Goal: Information Seeking & Learning: Learn about a topic

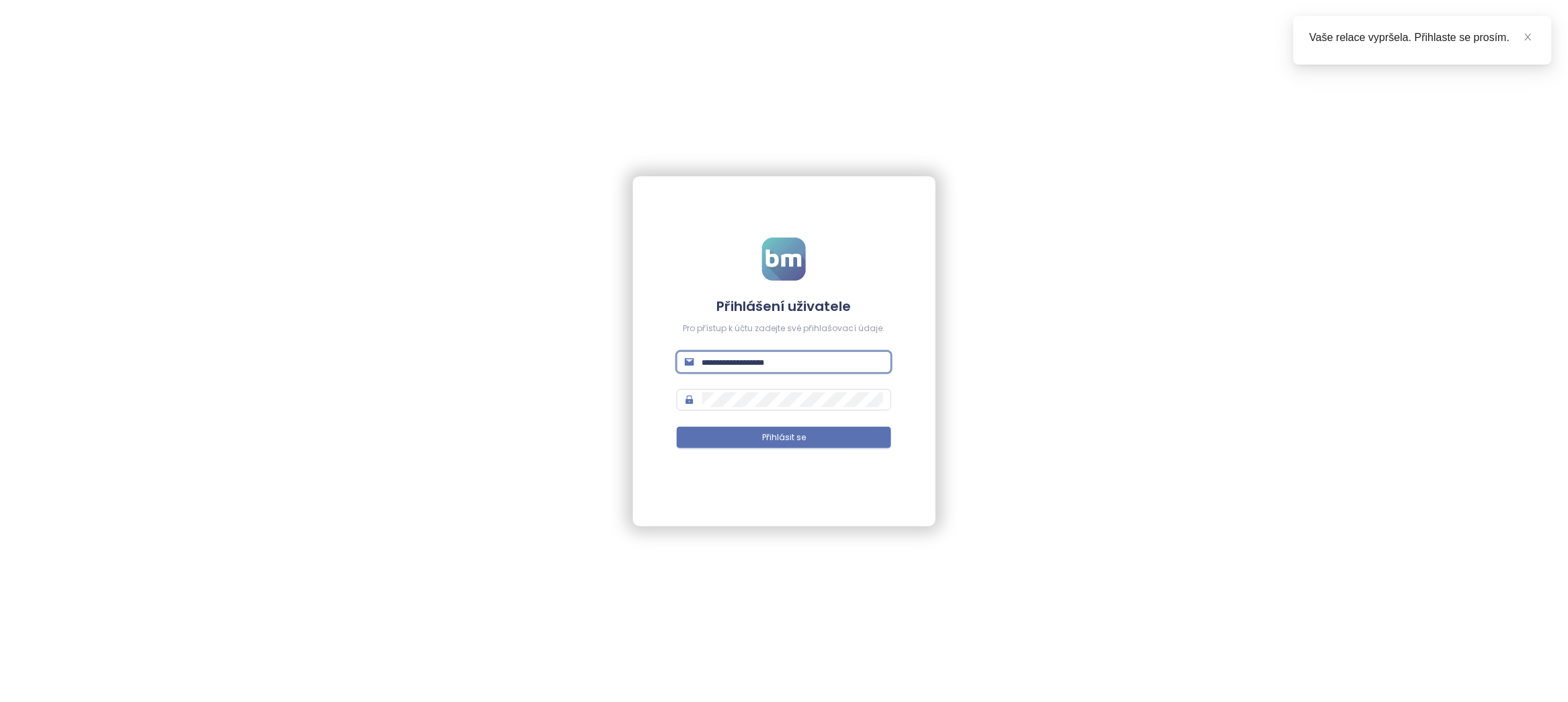
type input "**********"
click at [783, 436] on button "Přihlásit se" at bounding box center [783, 437] width 215 height 22
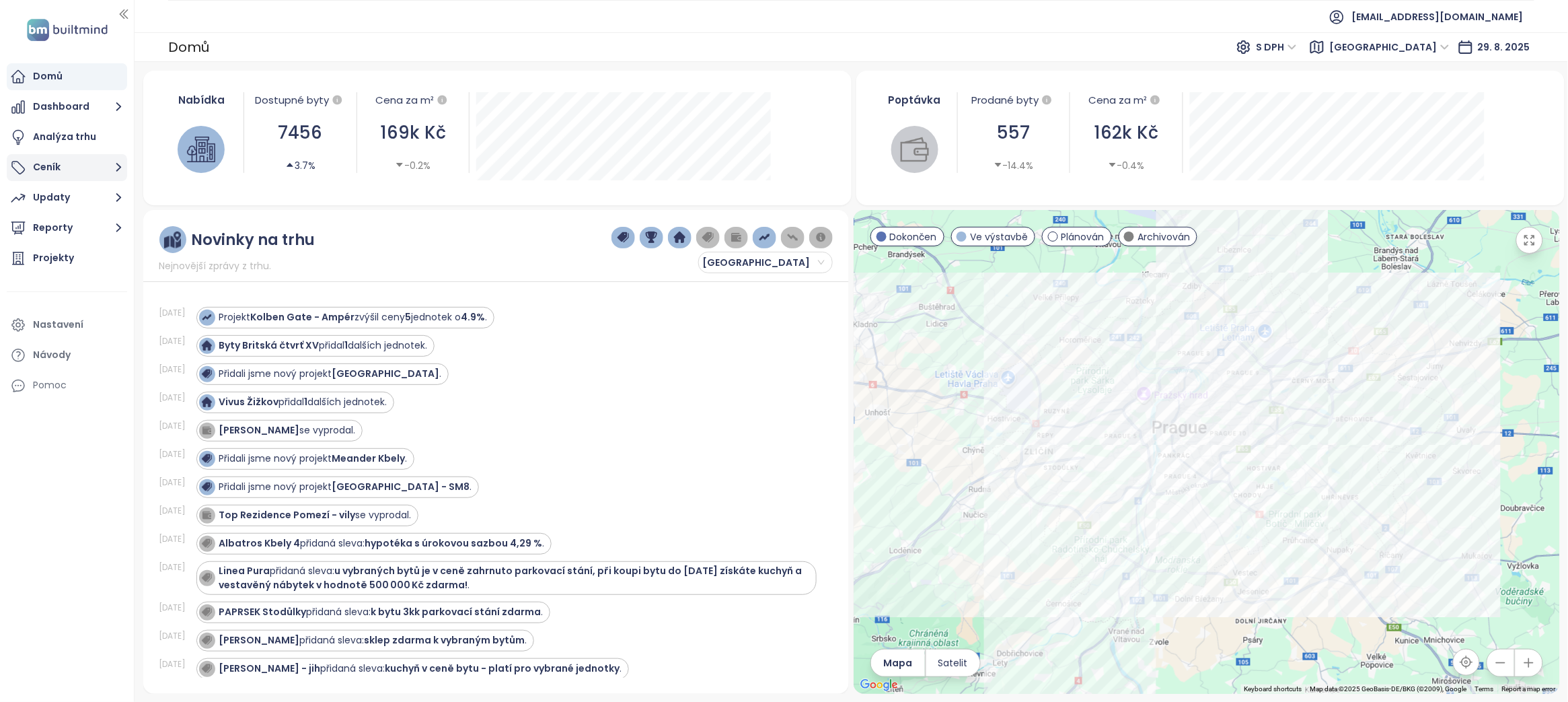
click at [50, 171] on button "Ceník" at bounding box center [67, 167] width 120 height 27
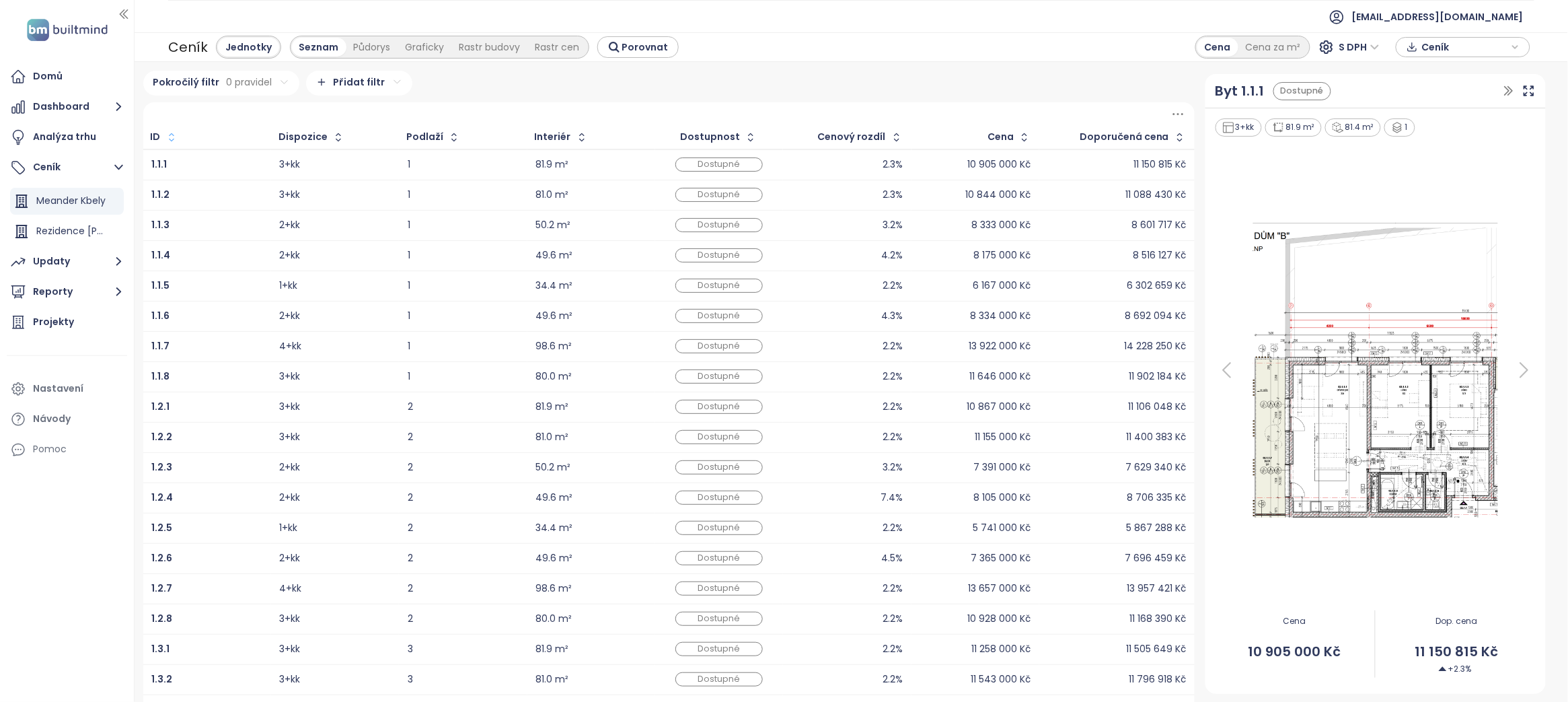
click at [173, 137] on icon "button" at bounding box center [171, 137] width 13 height 13
click at [172, 138] on icon "button" at bounding box center [169, 137] width 5 height 3
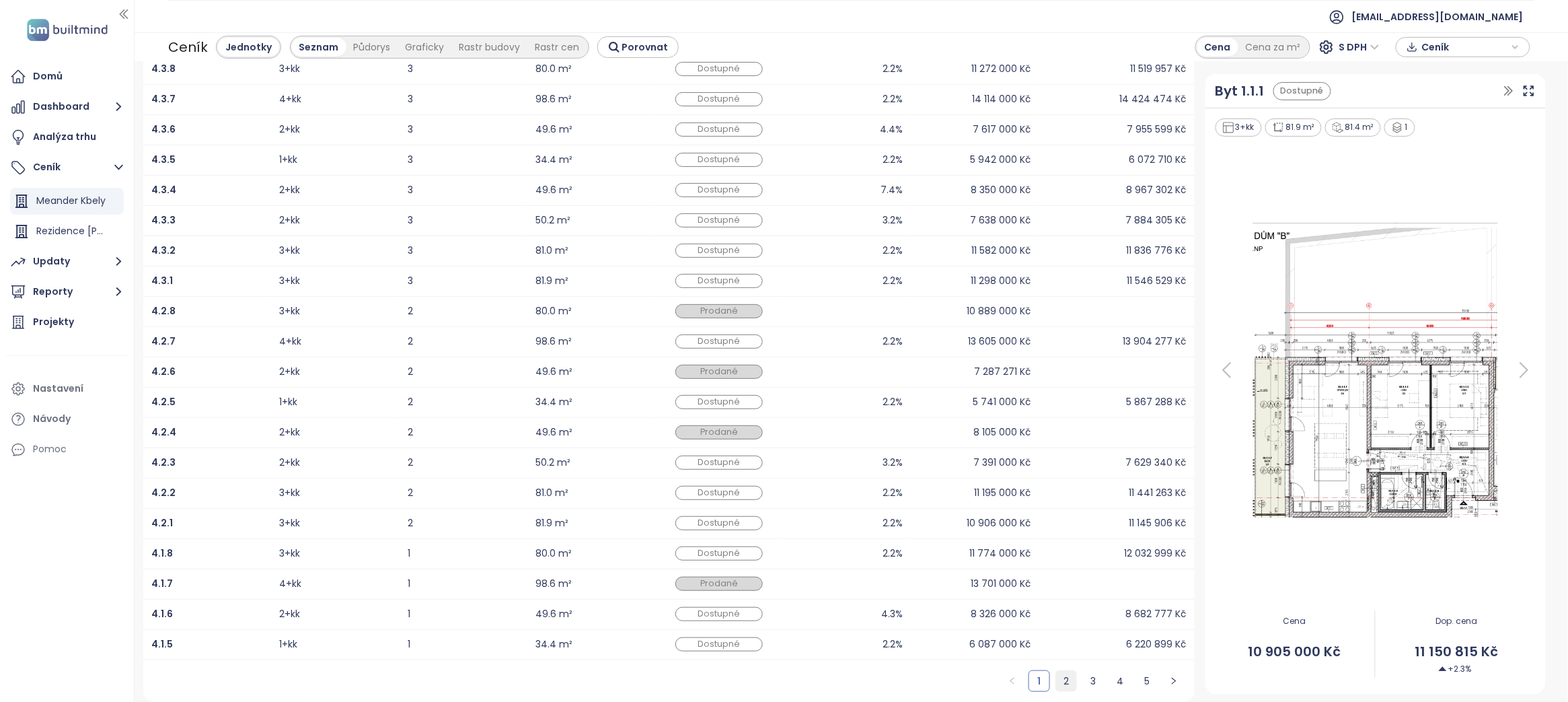
click at [1056, 680] on link "2" at bounding box center [1065, 680] width 20 height 20
click at [1083, 674] on link "3" at bounding box center [1092, 680] width 20 height 20
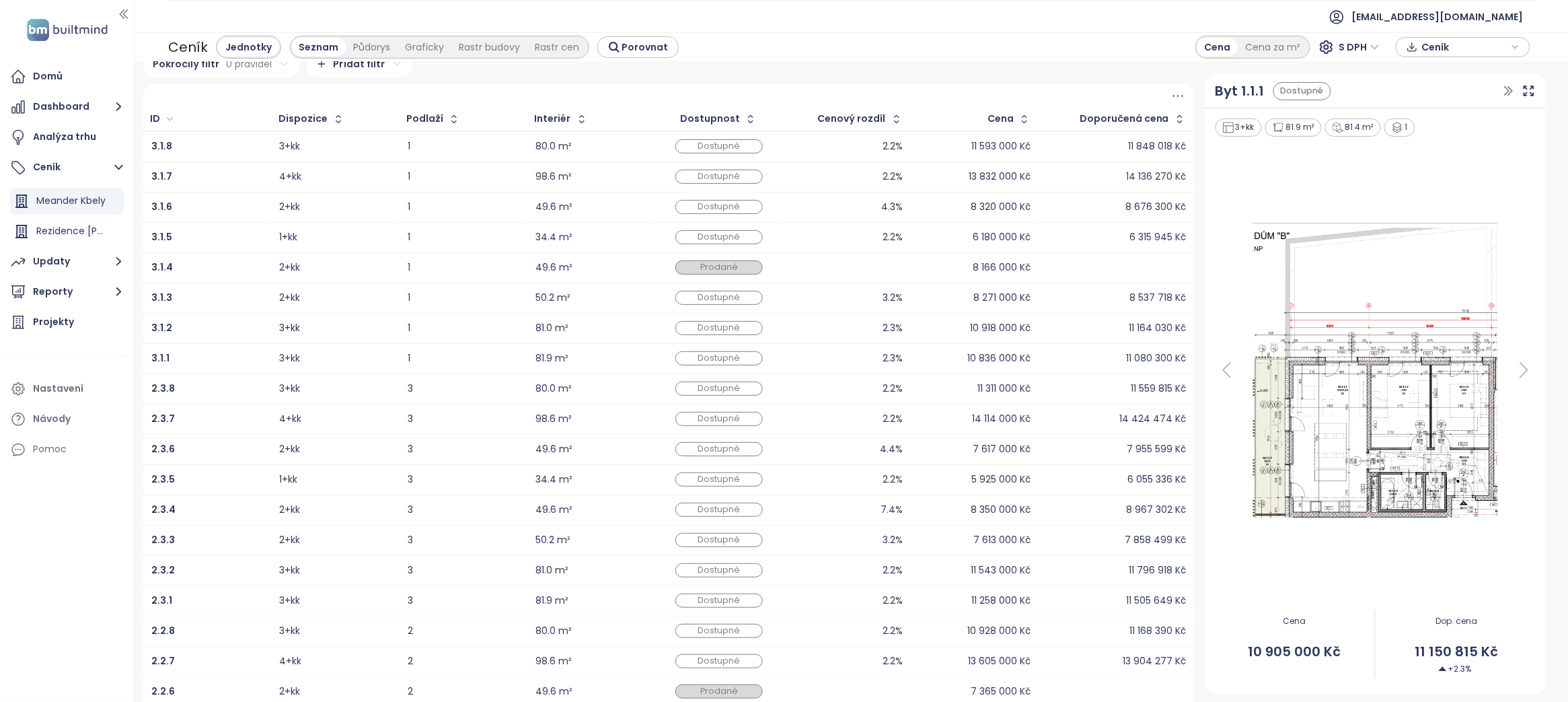
scroll to position [18, 0]
click at [691, 361] on div "Dostupné" at bounding box center [719, 358] width 88 height 14
click at [146, 361] on td "3.1.1" at bounding box center [208, 358] width 128 height 31
click at [160, 359] on b "3.1.1" at bounding box center [160, 357] width 18 height 13
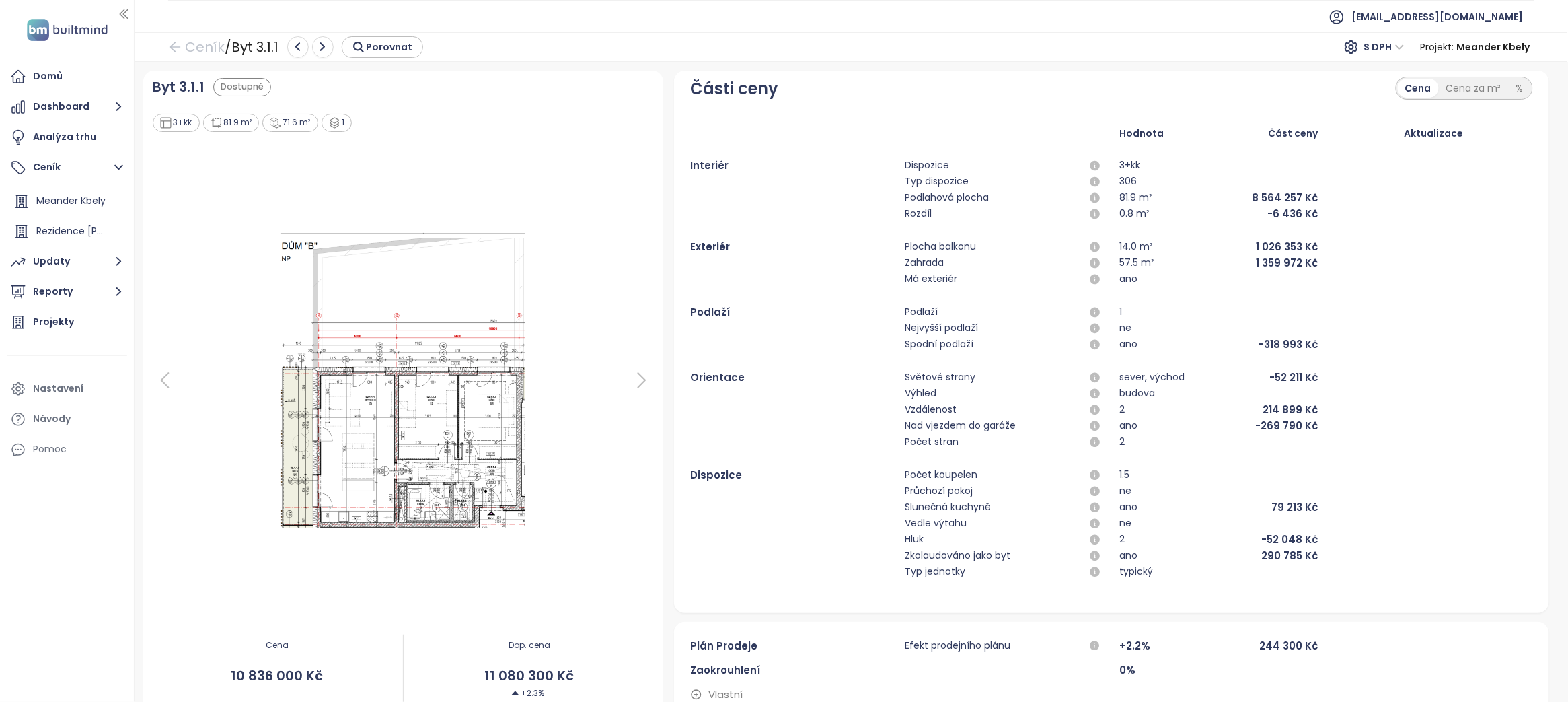
click at [241, 91] on div "Dostupné" at bounding box center [242, 87] width 58 height 18
click at [240, 91] on div "Dostupné" at bounding box center [242, 87] width 58 height 18
click at [419, 138] on div at bounding box center [404, 380] width 505 height 493
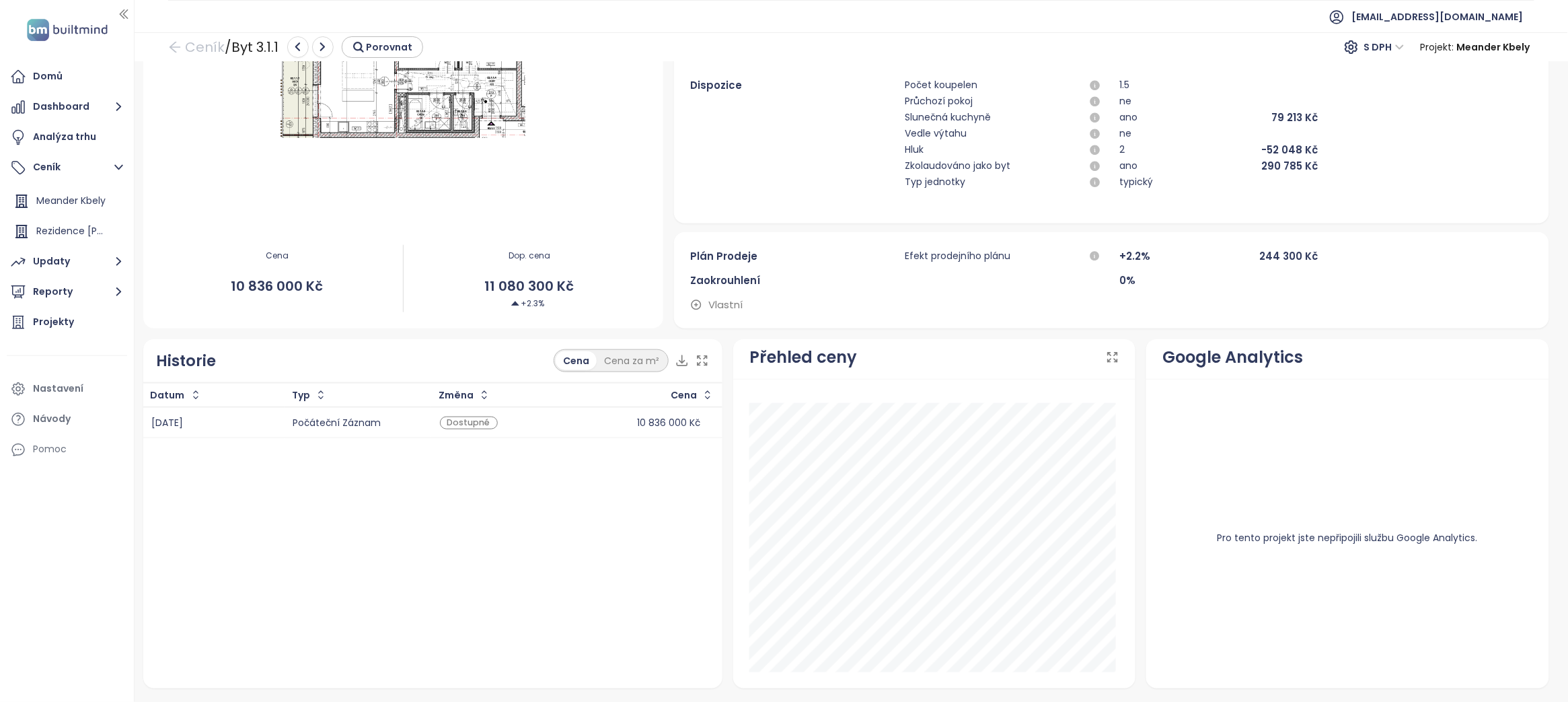
click at [451, 422] on div "Dostupné" at bounding box center [469, 422] width 58 height 13
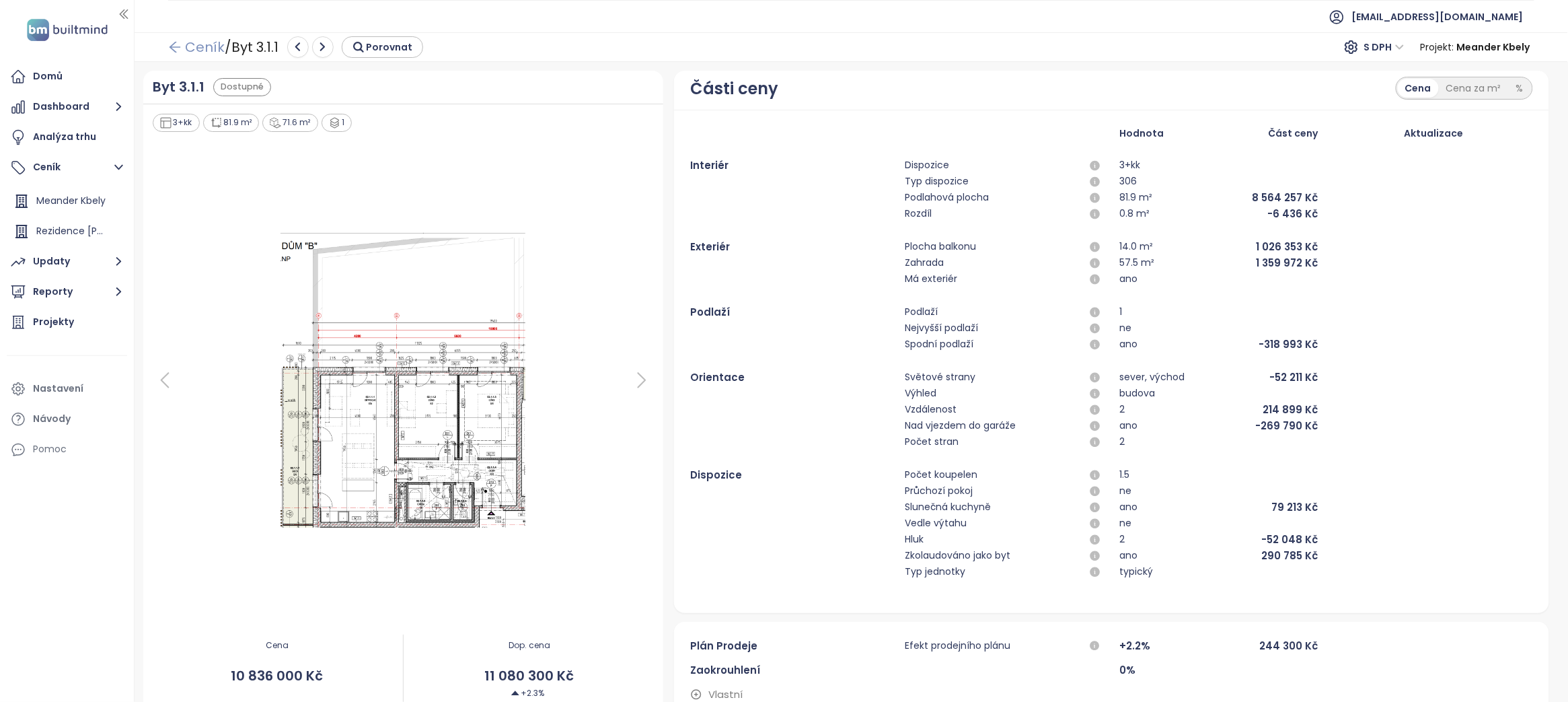
click at [177, 46] on icon "arrow-left" at bounding box center [174, 46] width 13 height 13
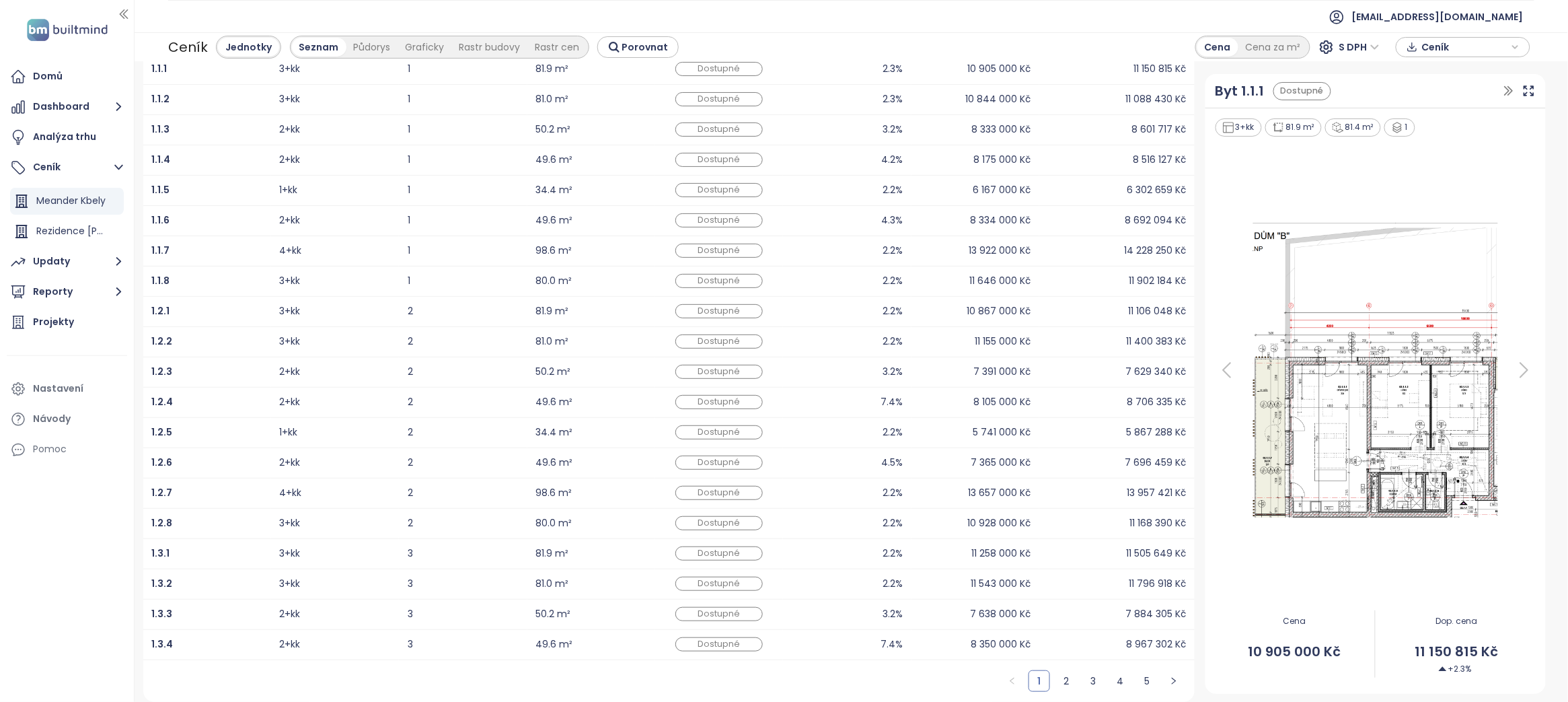
click at [702, 618] on div "Dostupné" at bounding box center [719, 614] width 88 height 14
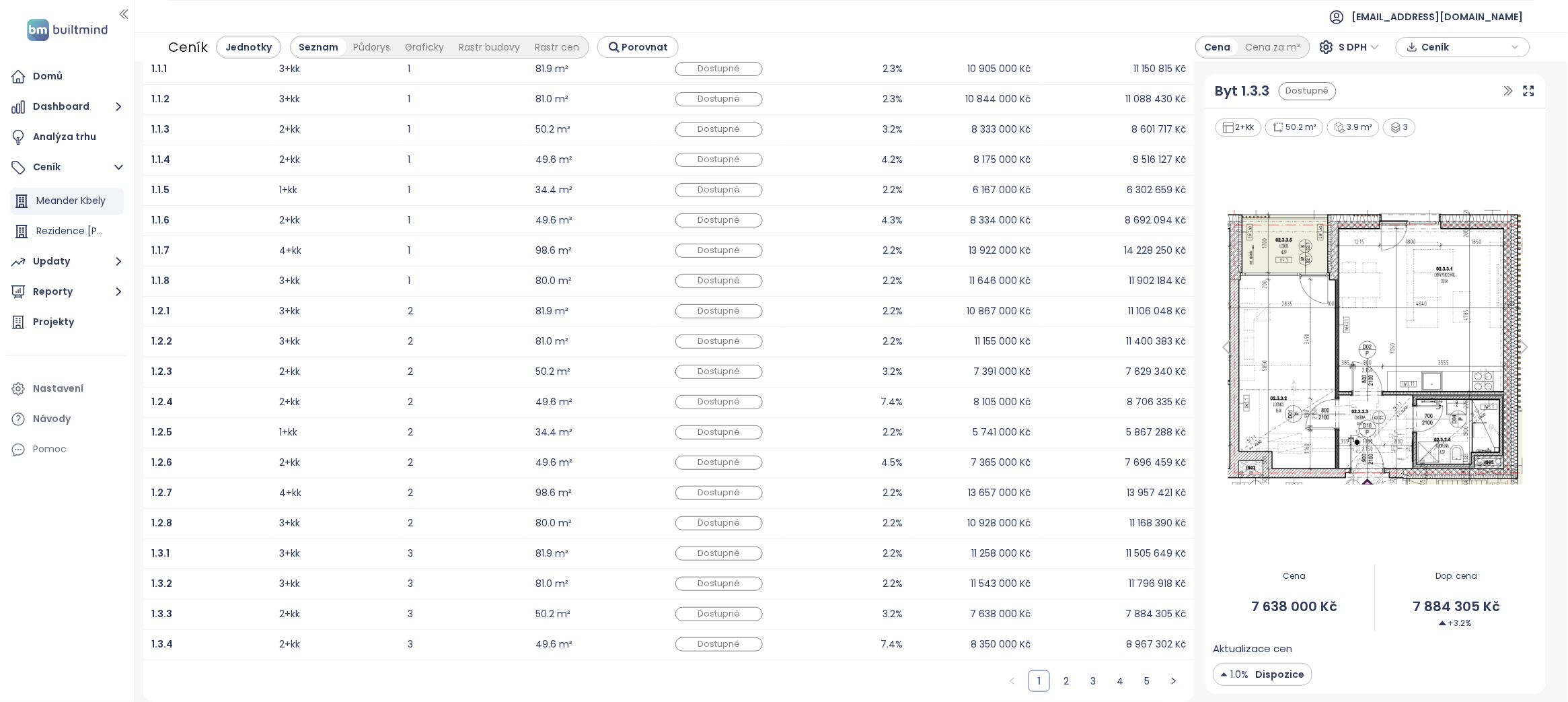
click at [702, 618] on div "Dostupné" at bounding box center [719, 614] width 88 height 14
click at [703, 577] on div "Dostupné" at bounding box center [719, 584] width 88 height 14
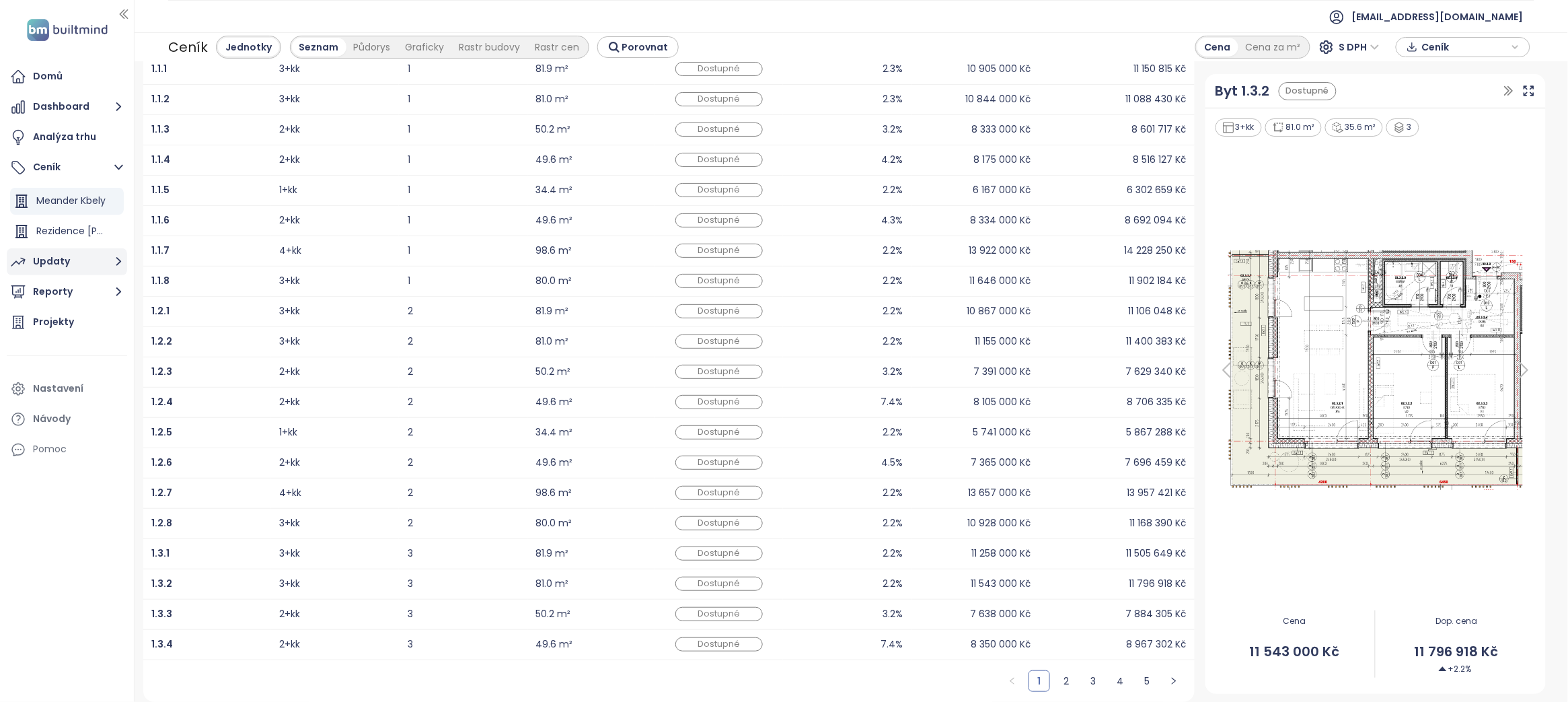
click at [74, 258] on button "Updaty" at bounding box center [67, 261] width 120 height 27
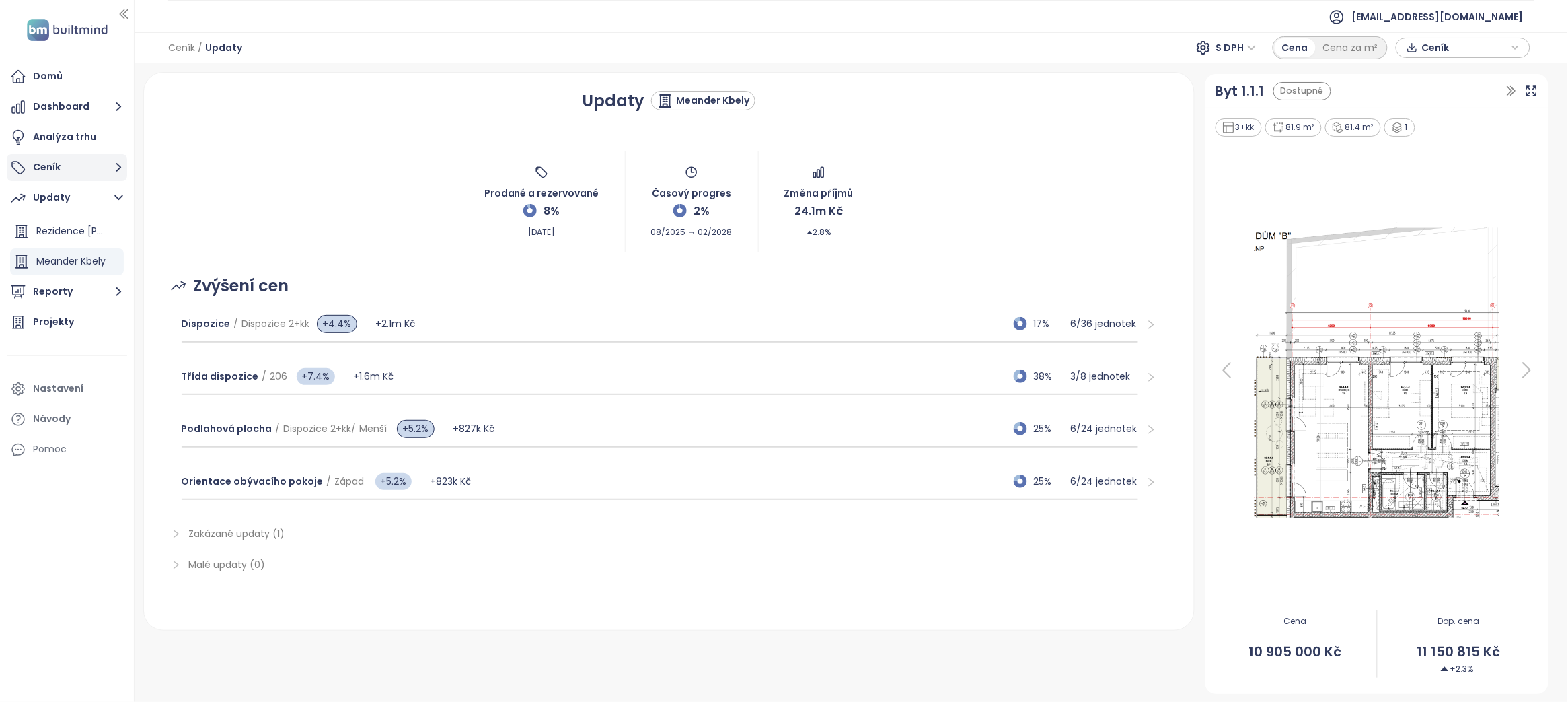
click at [64, 167] on button "Ceník" at bounding box center [67, 167] width 120 height 27
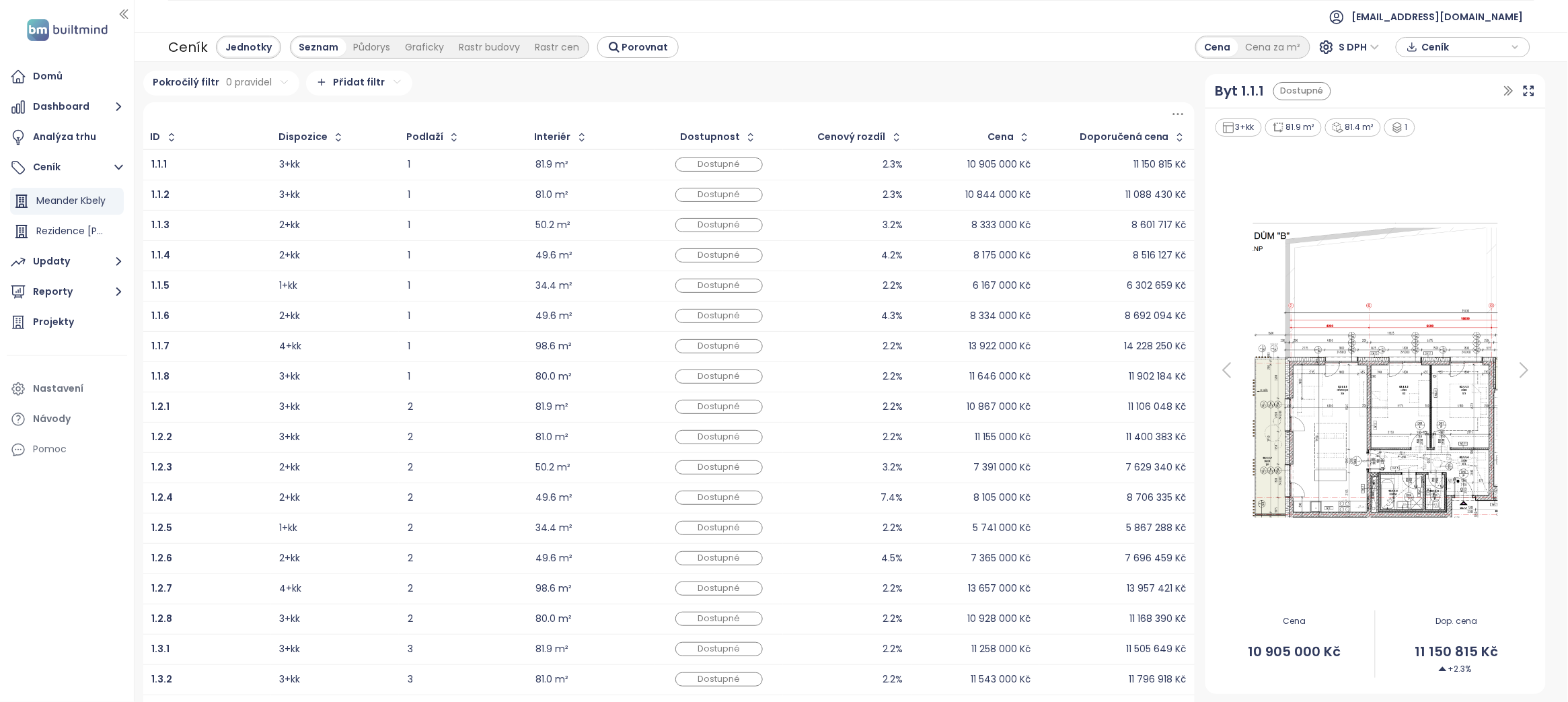
click at [723, 163] on div "Dostupné" at bounding box center [719, 165] width 88 height 14
click at [390, 91] on html "Domů Dashboard Analýza trhu Ceník Meander Kbely Rezidence Mečíkova Updaty Repor…" at bounding box center [784, 351] width 1568 height 702
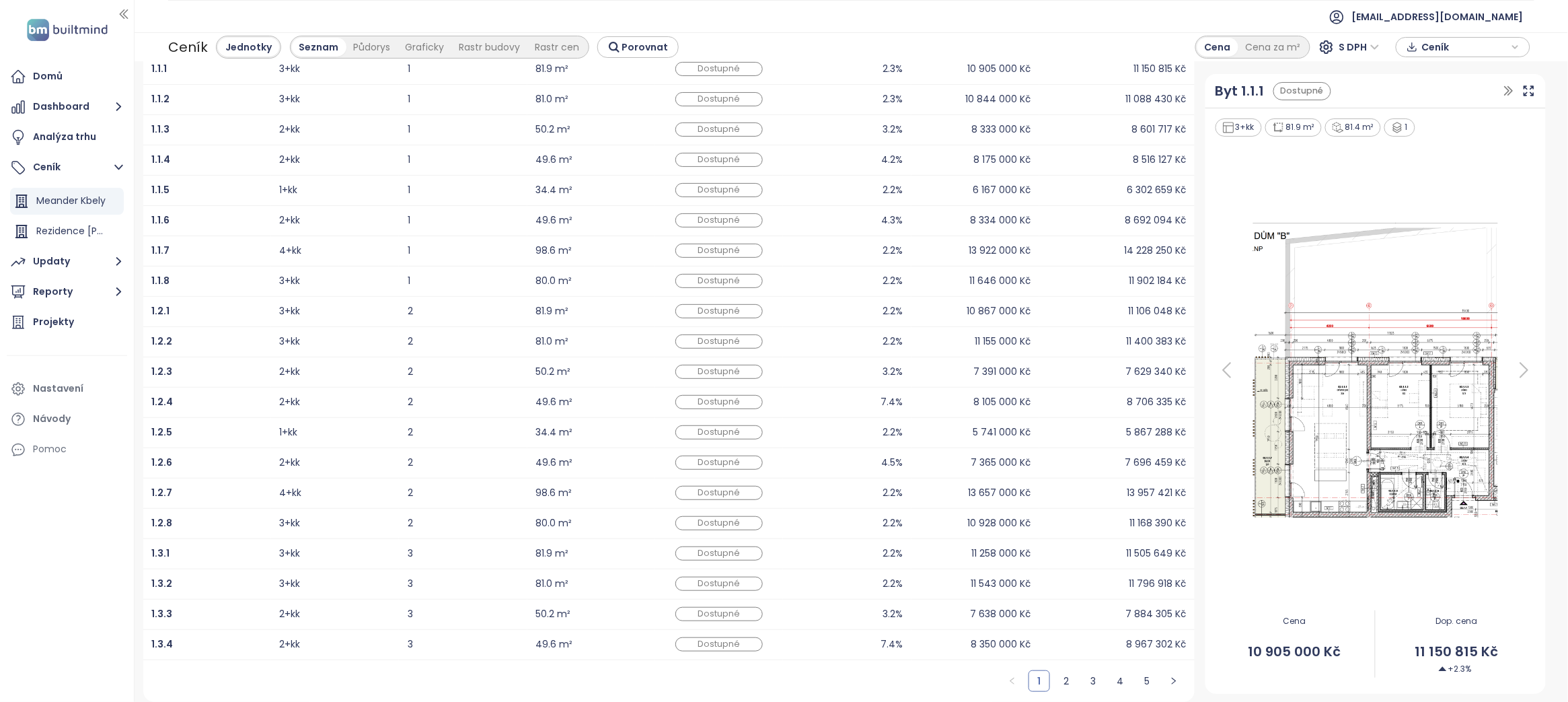
click at [1293, 96] on div "Dostupné" at bounding box center [1302, 91] width 58 height 18
click at [1502, 91] on icon "button" at bounding box center [1508, 90] width 13 height 13
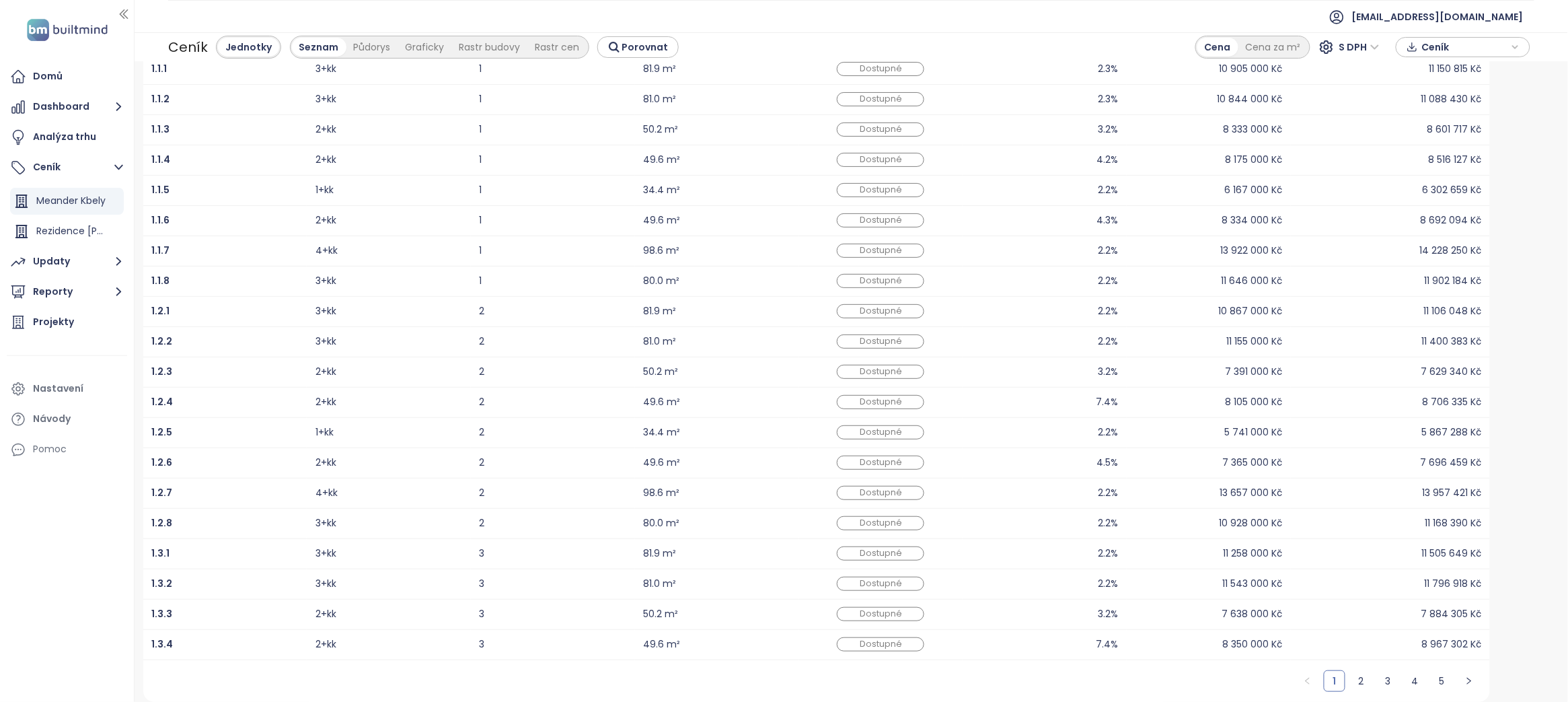
scroll to position [103, 0]
click at [1381, 680] on link "3" at bounding box center [1388, 680] width 20 height 20
click at [158, 304] on b "3.1.1" at bounding box center [160, 310] width 18 height 13
